Goal: Navigation & Orientation: Go to known website

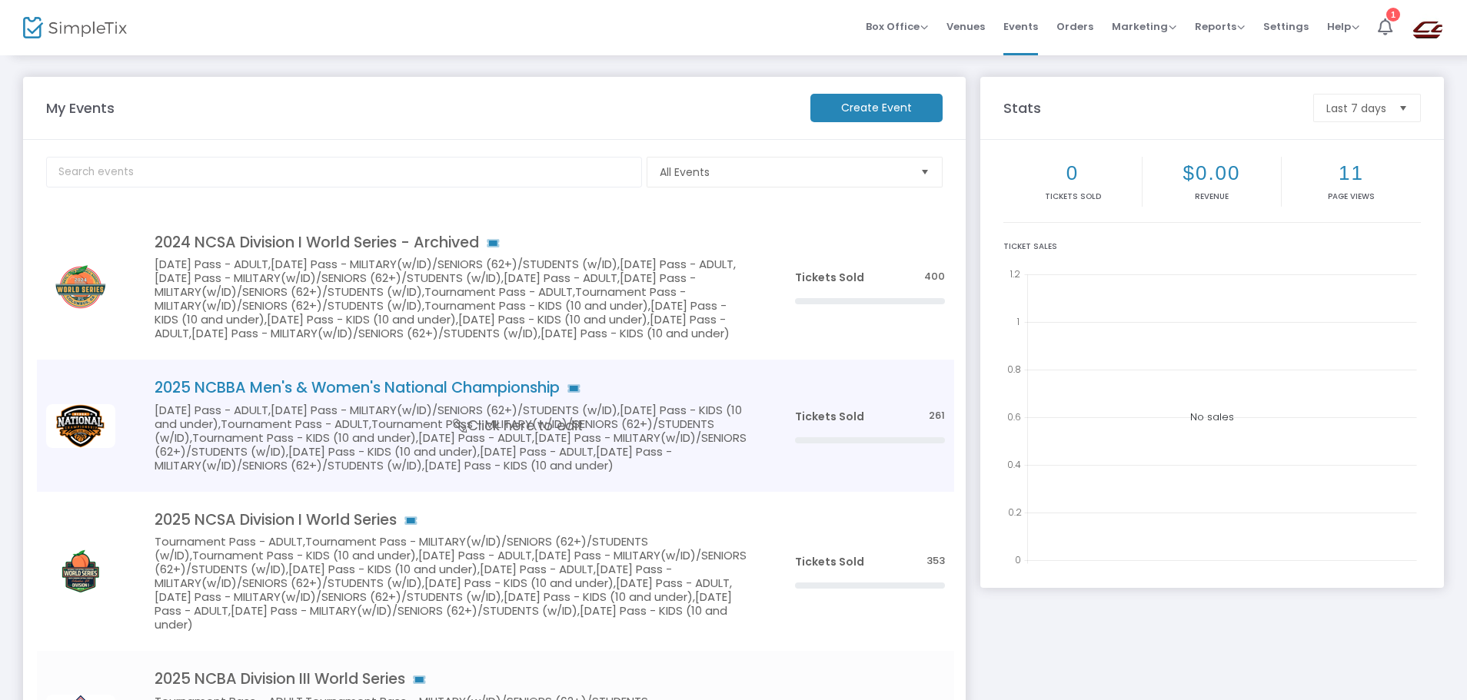
scroll to position [44, 0]
